Goal: Information Seeking & Learning: Learn about a topic

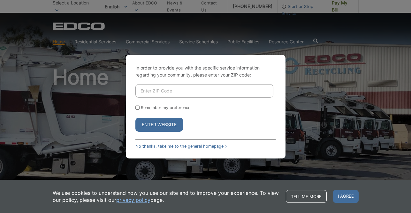
click at [184, 93] on input "Enter ZIP Code" at bounding box center [204, 90] width 138 height 13
type input "92040"
click at [135, 118] on button "Enter Website" at bounding box center [159, 125] width 48 height 14
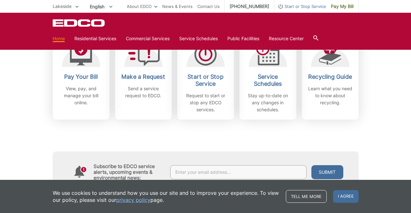
scroll to position [203, 0]
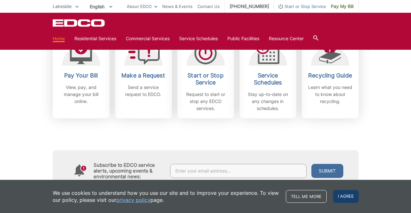
click at [344, 198] on span "I agree" at bounding box center [346, 196] width 26 height 13
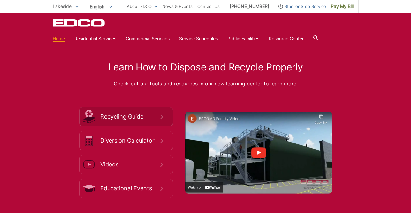
scroll to position [962, 0]
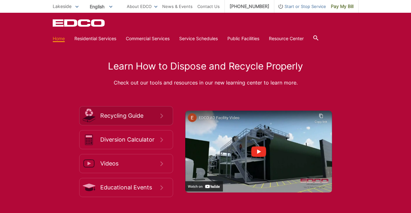
click at [122, 115] on span "Recycling Guide" at bounding box center [130, 115] width 60 height 7
